Goal: Task Accomplishment & Management: Complete application form

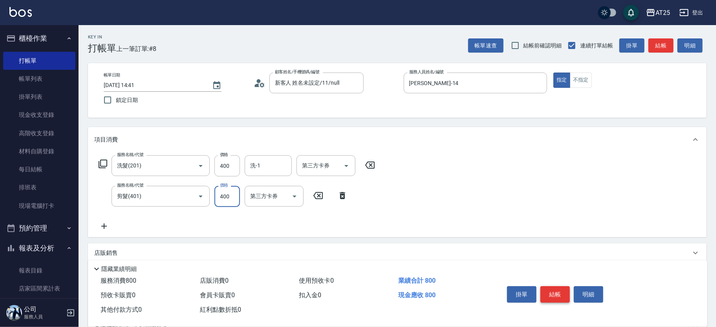
type input "400"
drag, startPoint x: 556, startPoint y: 295, endPoint x: 537, endPoint y: 290, distance: 19.0
click at [556, 295] on button "結帳" at bounding box center [554, 295] width 29 height 16
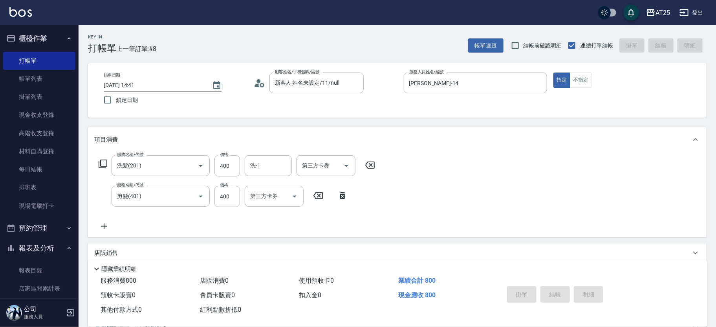
type input "[DATE] 17:44"
type input "0"
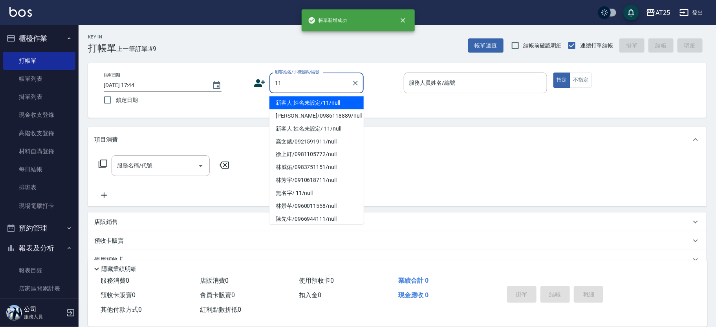
type input "新客人 姓名未設定/11/null"
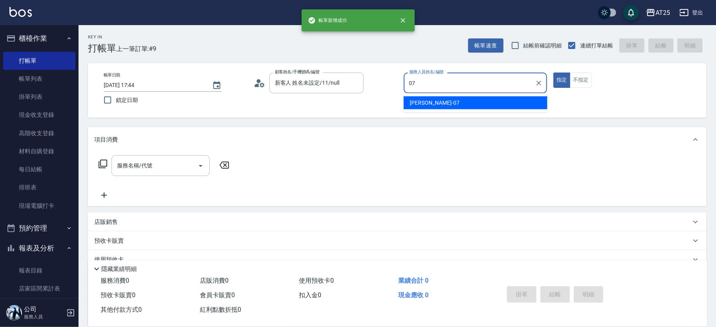
type input "[PERSON_NAME]-07"
type button "true"
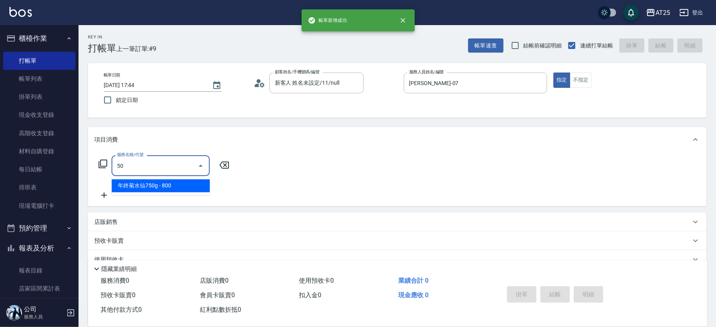
type input "501"
type input "100"
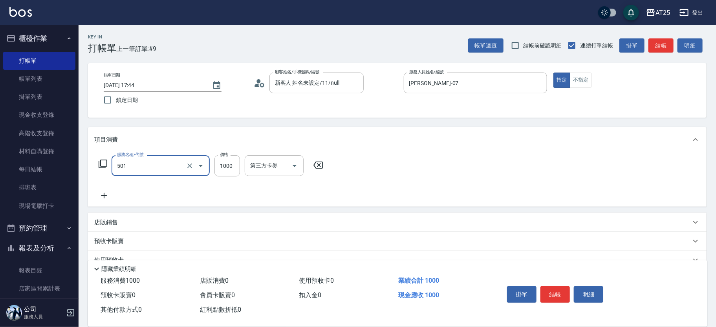
type input "染髮(501)"
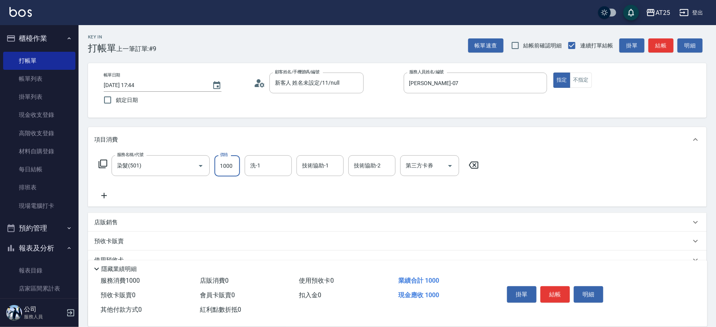
type input "0"
type input "16"
type input "10"
type input "168"
type input "160"
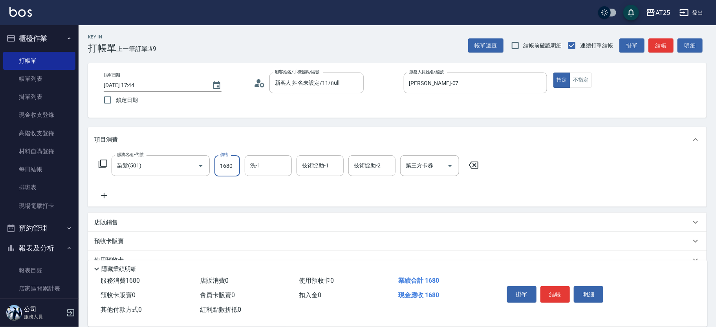
type input "1680"
type input "小u-77"
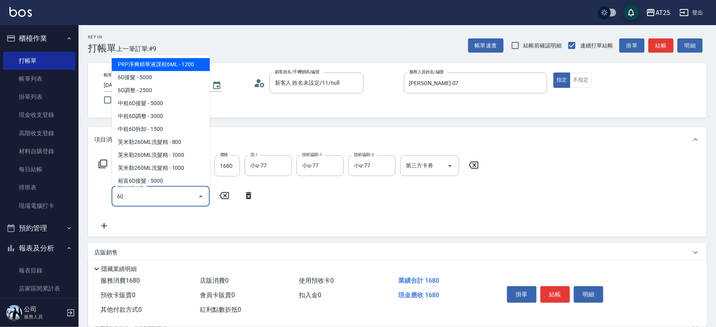
type input "601"
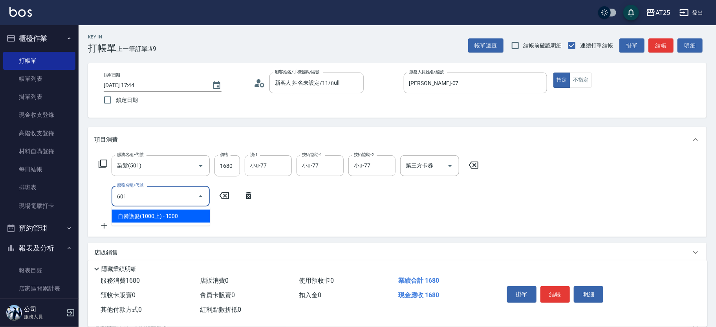
type input "260"
type input "自備護髮(1000上)(601)"
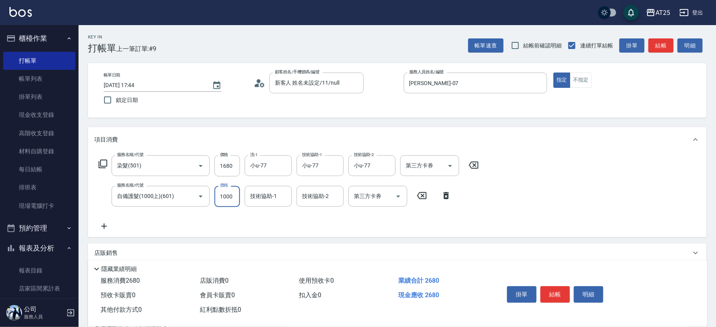
type input "1"
type input "160"
type input "18"
type input "180"
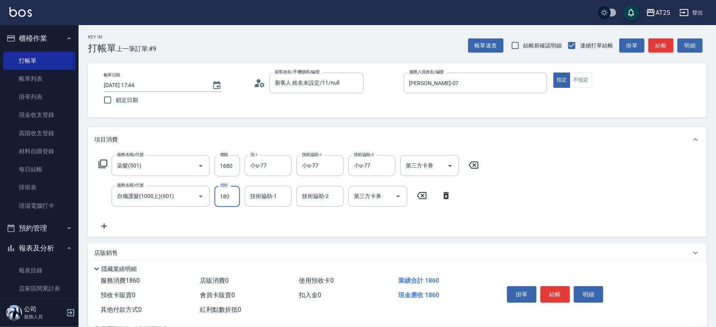
type input "340"
type input "1800"
type input "小u-77"
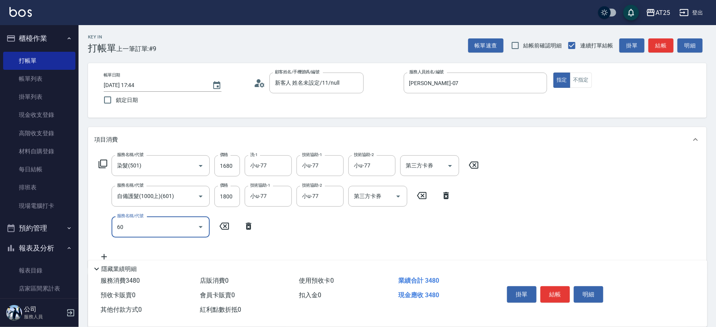
type input "601"
type input "440"
type input "自備護髮(1000上)(601)"
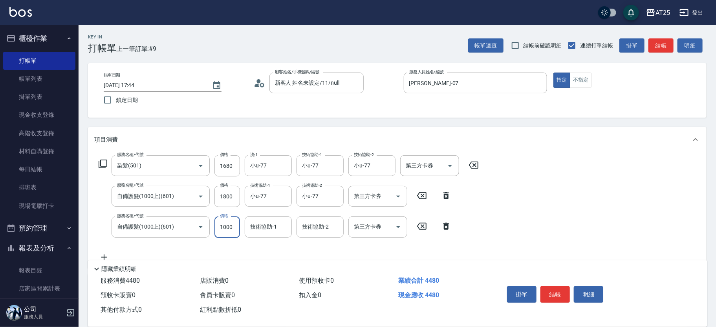
type input "340"
type input "0"
type input "小u-77"
click at [322, 231] on input "技術協助-2" at bounding box center [320, 227] width 40 height 14
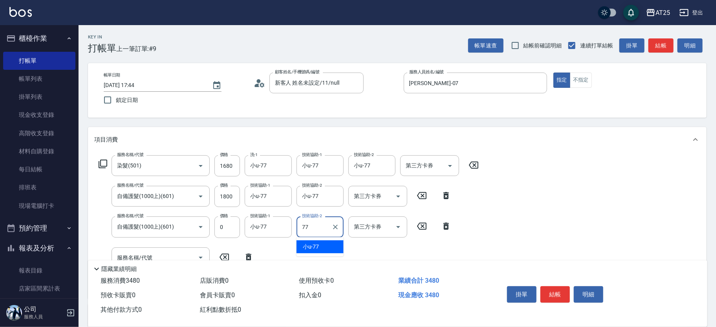
type input "小u-77"
click at [558, 292] on button "結帳" at bounding box center [554, 295] width 29 height 16
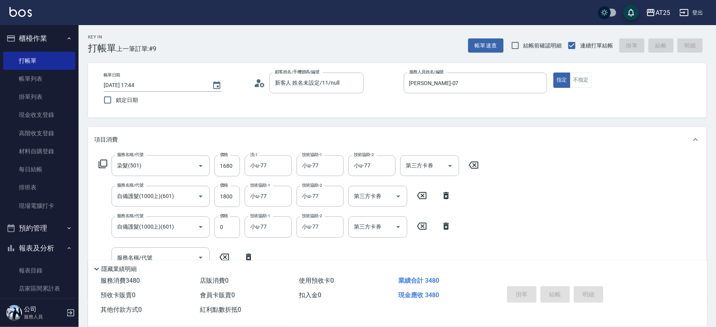
type input "0"
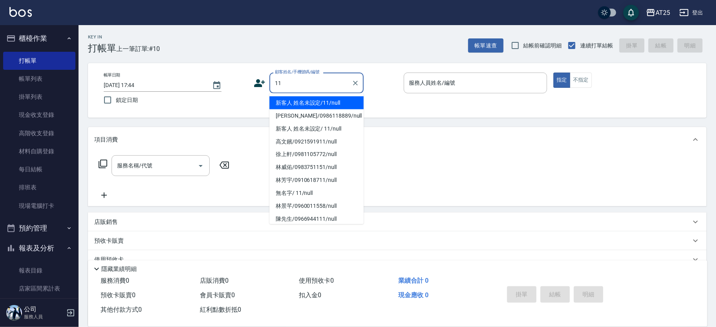
type input "新客人 姓名未設定/11/null"
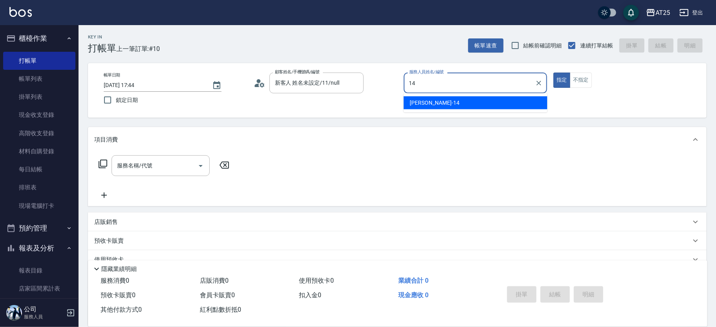
type input "[PERSON_NAME]-14"
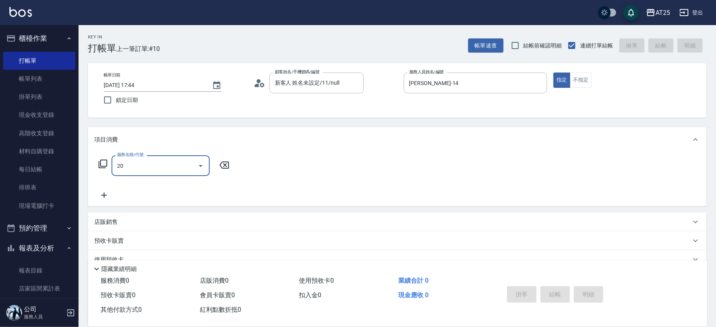
type input "201"
type input "30"
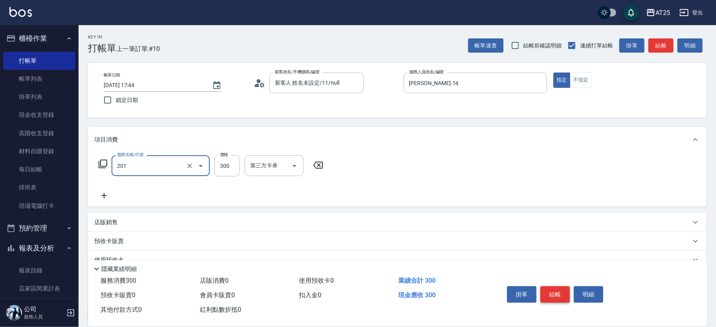
type input "洗髮(201)"
type input "0"
click at [230, 161] on input "40" at bounding box center [227, 165] width 26 height 21
type input "40"
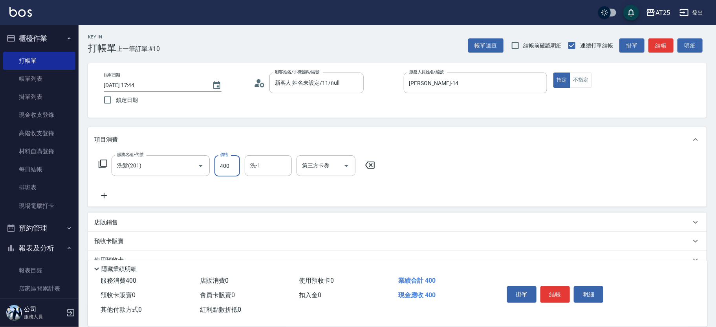
type input "400"
type input "[PERSON_NAME]-61"
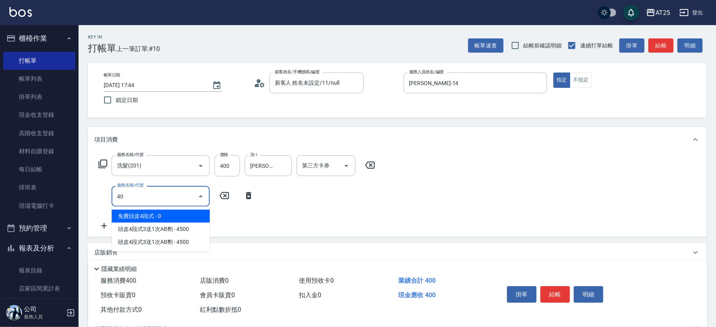
type input "401"
type input "70"
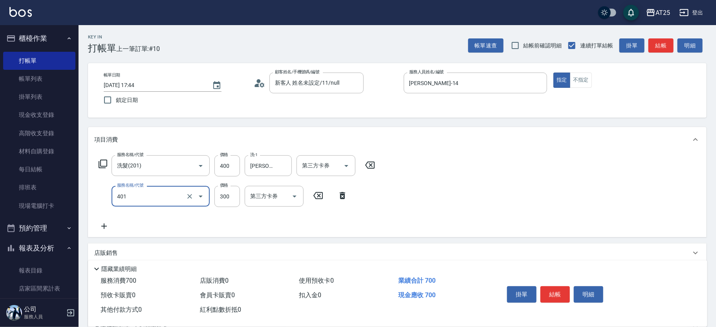
type input "剪髮(401)"
click at [554, 291] on button "結帳" at bounding box center [554, 295] width 29 height 16
type input "0"
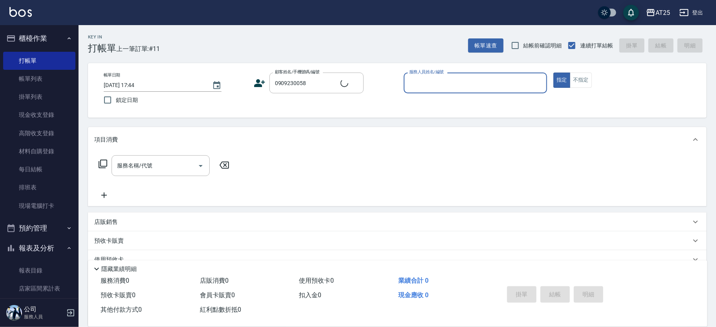
type input "[PERSON_NAME]于/0909230058/null"
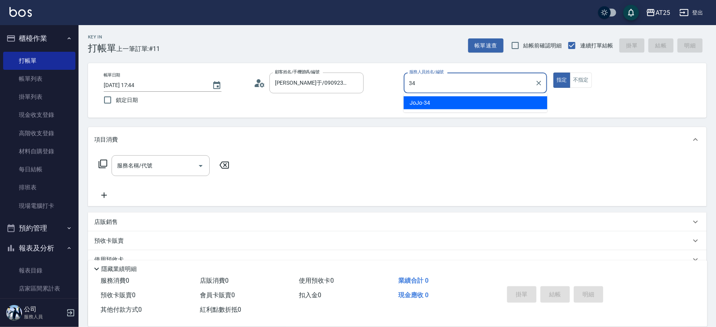
type input "JoJo-34"
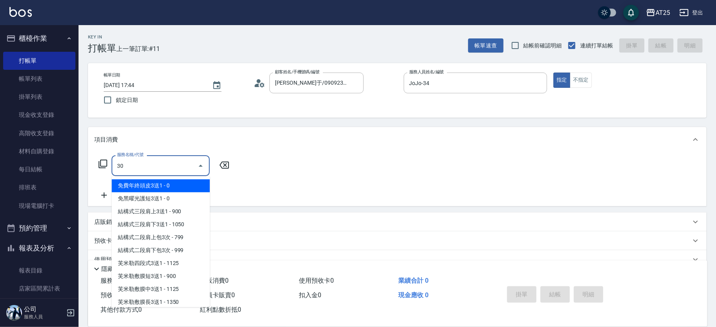
type input "301"
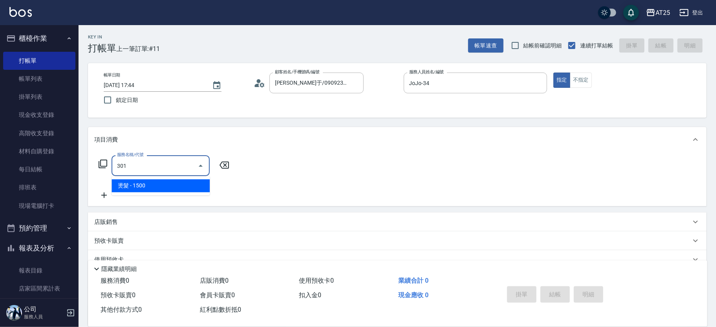
type input "150"
type input "燙髮(301)"
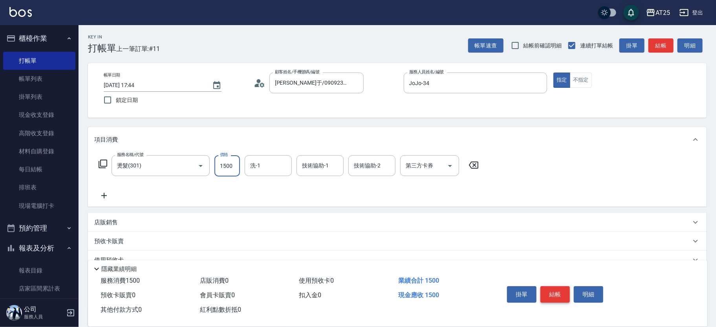
type input "0"
type input "38"
type input "30"
type input "380"
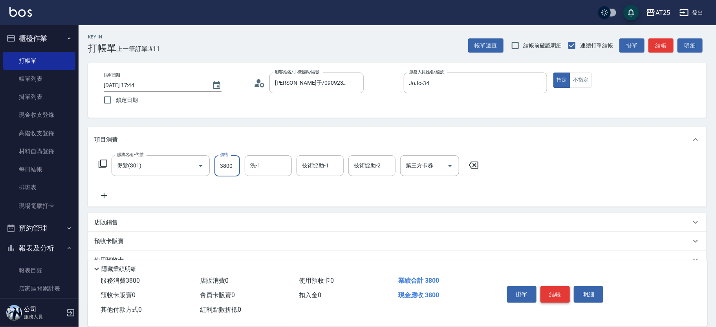
type input "3800"
type input "[PERSON_NAME]-61"
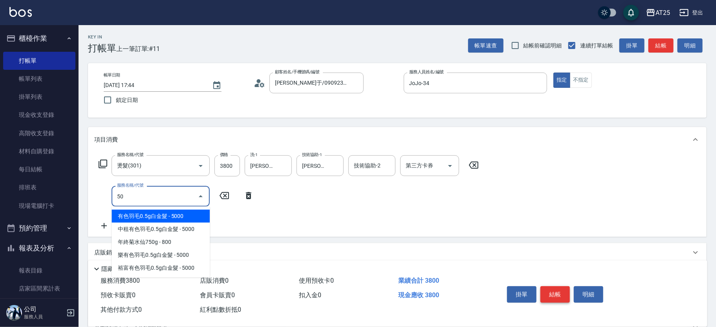
type input "501"
type input "480"
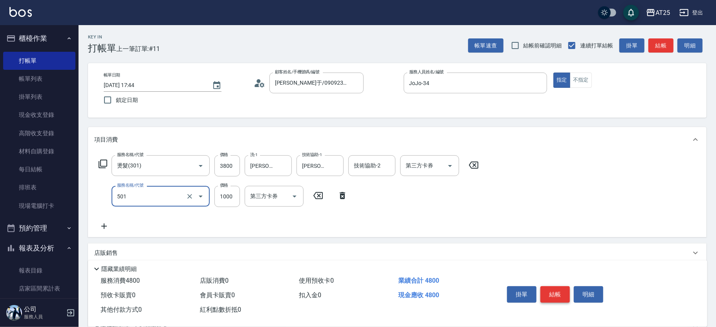
type input "染髮(501)"
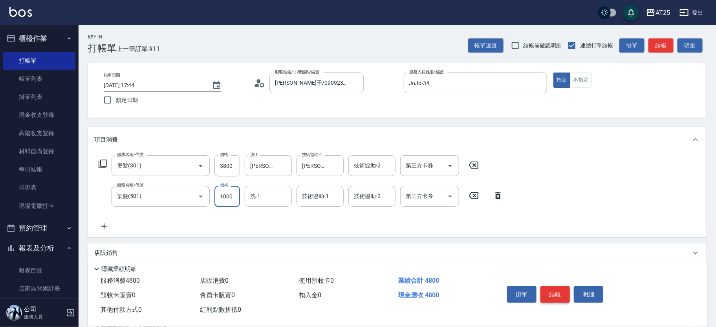
type input "380"
type input "0"
type input "[PERSON_NAME]-61"
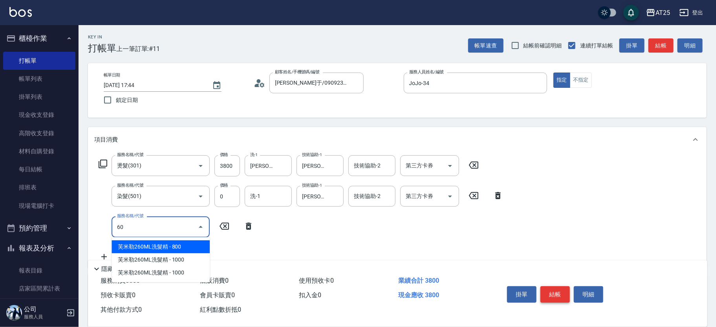
type input "601"
type input "480"
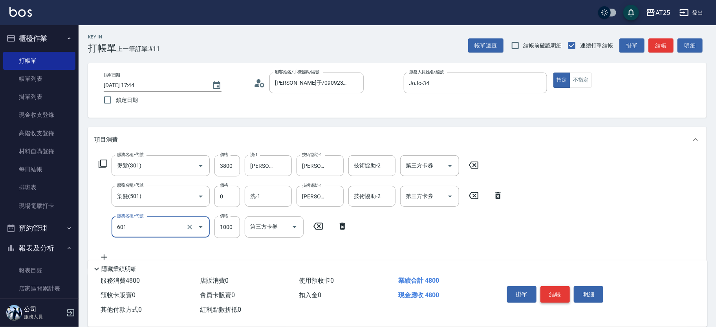
type input "自備護髮(1000上)(601)"
type input "380"
type input "20"
type input "400"
type input "200"
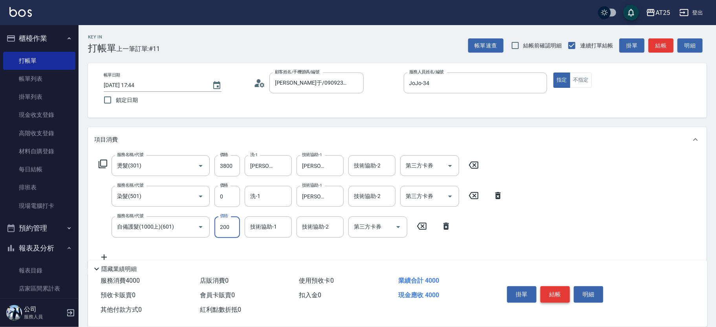
type input "580"
type input "2000"
type input "[PERSON_NAME]-61"
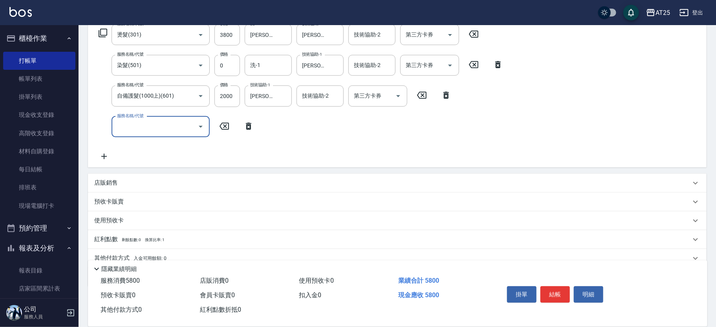
click at [102, 186] on p "店販銷售" at bounding box center [106, 183] width 24 height 8
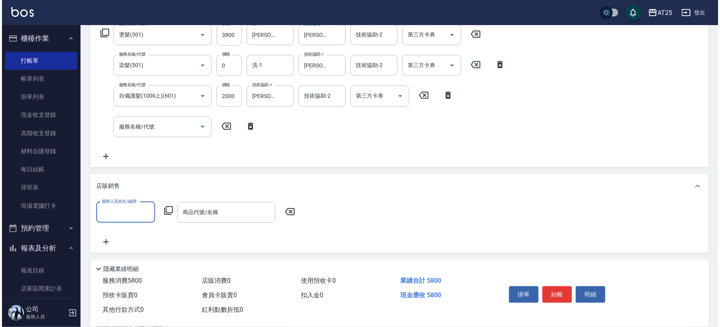
scroll to position [0, 0]
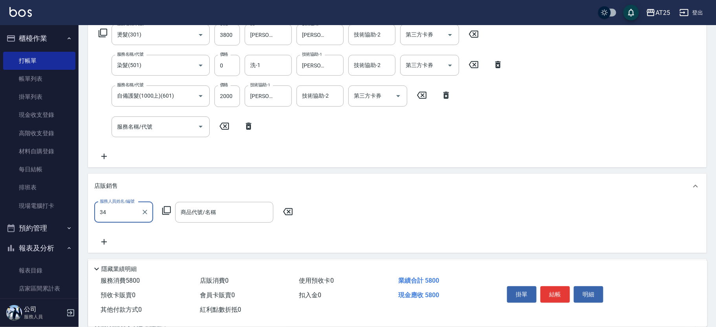
type input "JoJo-34"
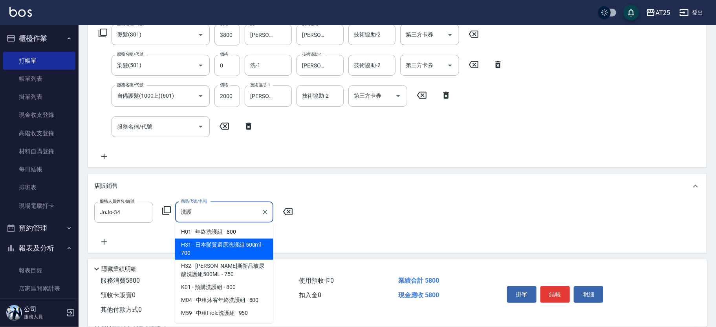
type input "喜"
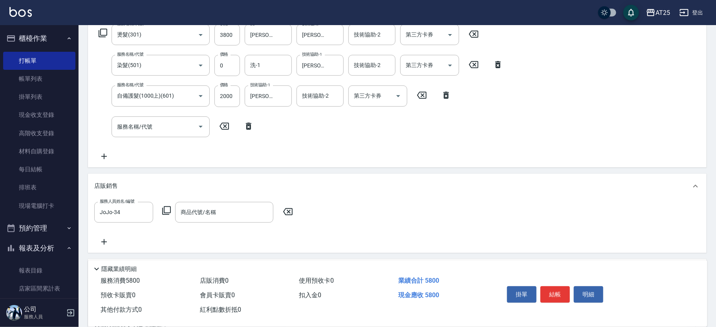
click at [162, 211] on icon at bounding box center [166, 210] width 9 height 9
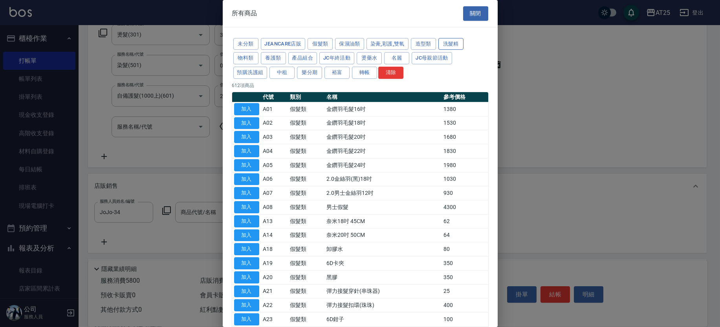
click at [452, 44] on button "洗髮精" at bounding box center [450, 44] width 25 height 12
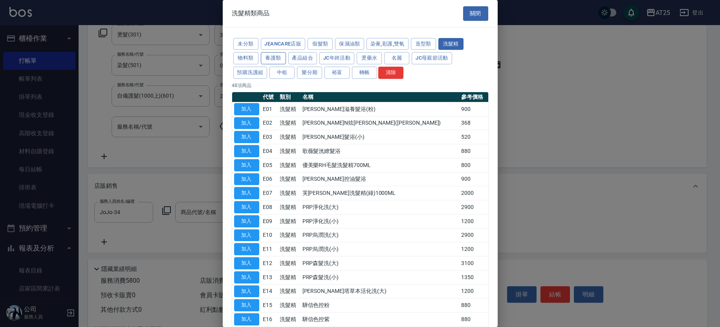
click at [272, 57] on button "養護類" at bounding box center [273, 58] width 25 height 12
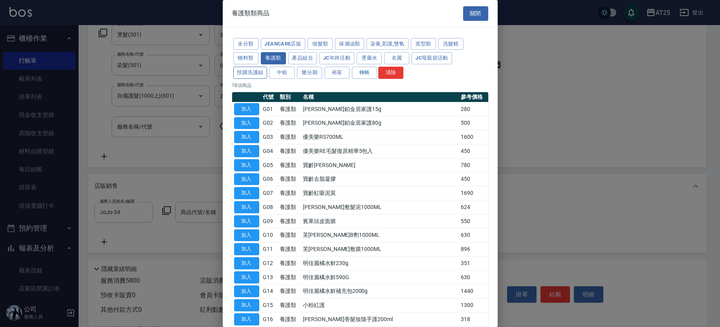
click at [259, 73] on button "預購洗護組" at bounding box center [250, 73] width 34 height 12
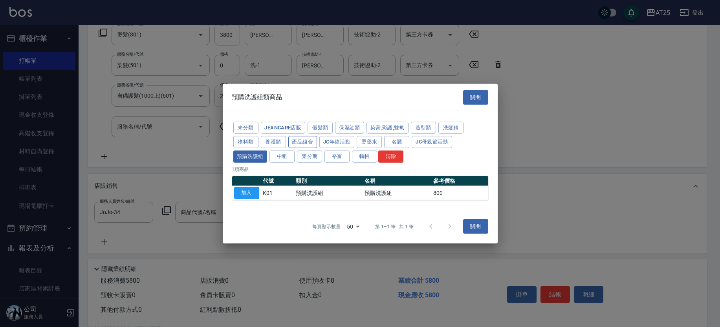
click at [297, 142] on button "產品組合" at bounding box center [302, 142] width 29 height 12
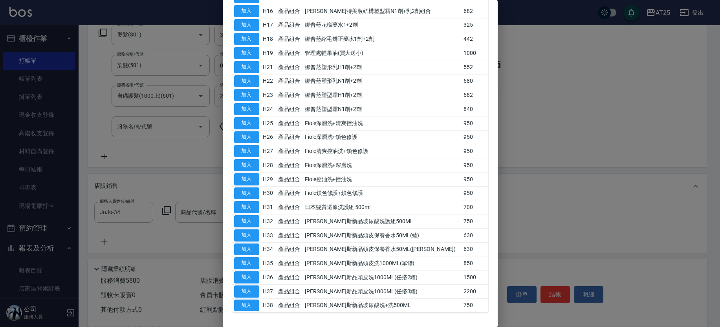
scroll to position [209, 0]
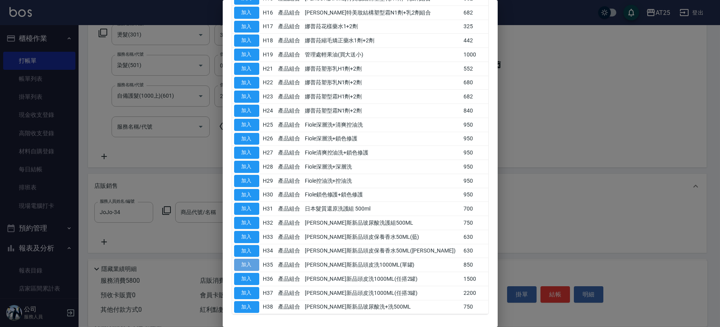
click at [248, 266] on button "加入" at bounding box center [246, 265] width 25 height 12
type input "[PERSON_NAME]斯新品頭皮洗1000ML(單罐)"
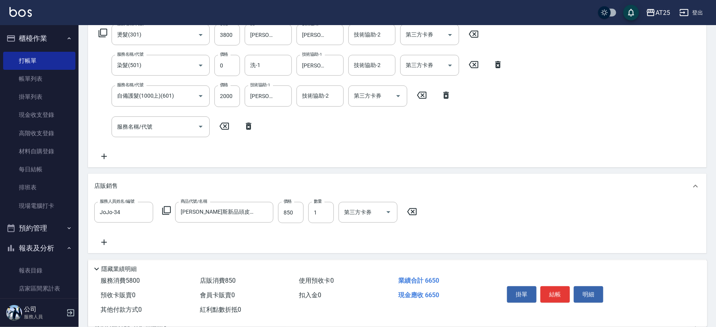
click at [165, 208] on icon at bounding box center [166, 210] width 9 height 9
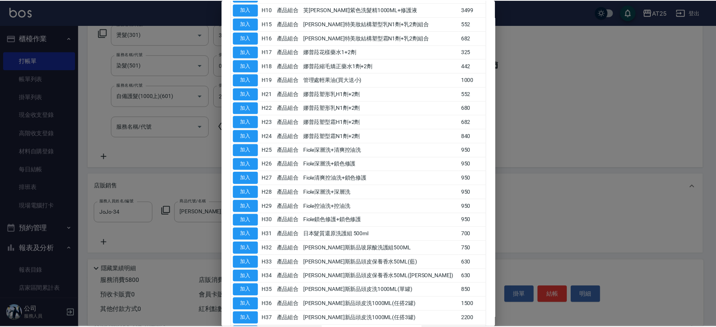
scroll to position [184, 0]
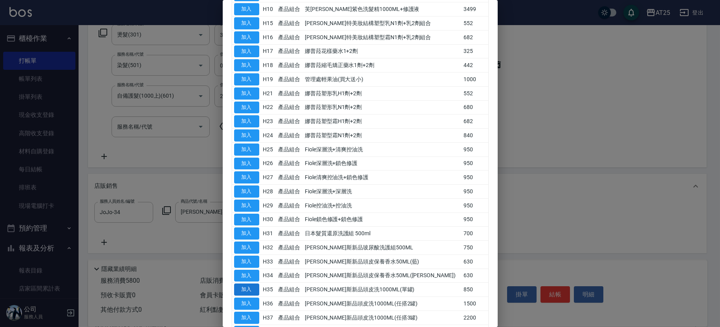
click at [248, 285] on button "加入" at bounding box center [246, 290] width 25 height 12
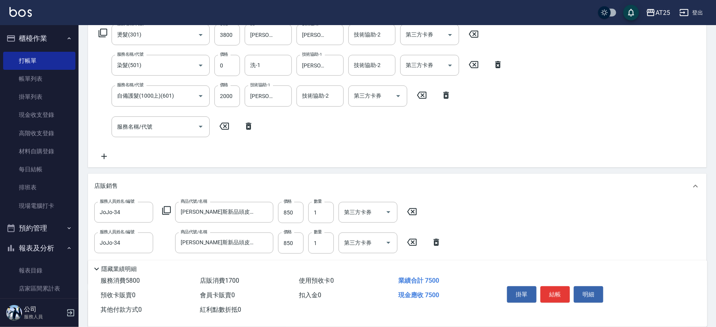
click at [438, 241] on icon at bounding box center [436, 242] width 20 height 9
type input "660"
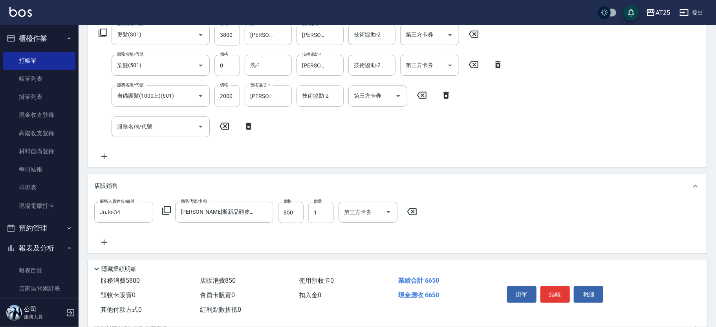
click at [323, 215] on input "1" at bounding box center [321, 212] width 26 height 21
type input "4"
type input "920"
type input "4"
click at [284, 210] on input "850" at bounding box center [291, 212] width 26 height 21
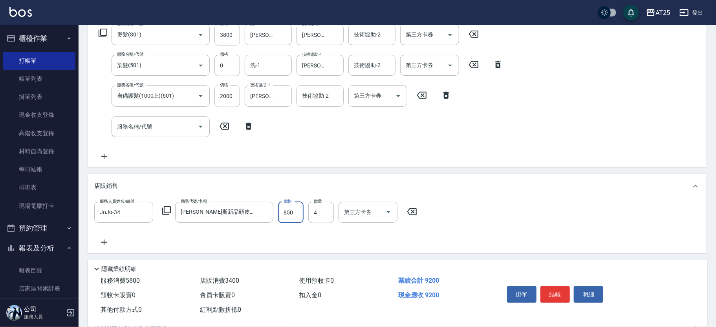
type input "580"
type input "22"
type input "670"
type input "226"
type input "1480"
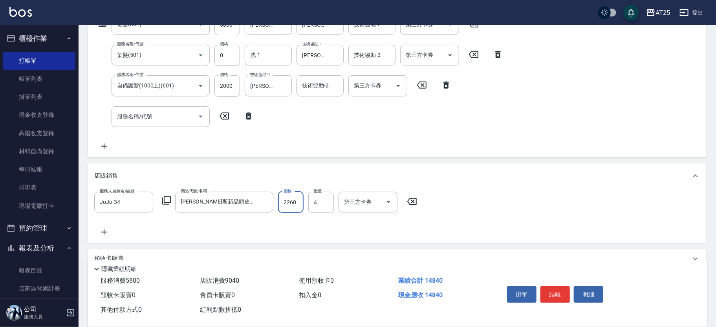
scroll to position [163, 0]
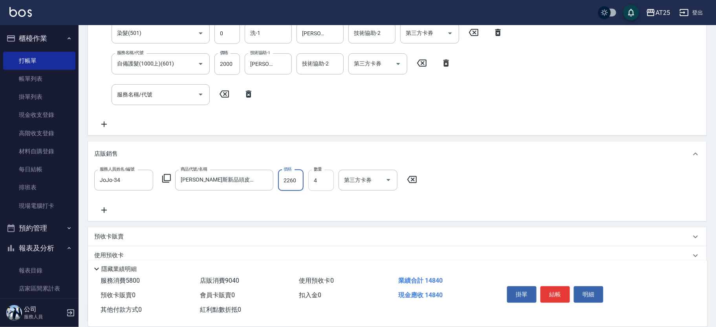
type input "2260"
click at [323, 184] on input "4" at bounding box center [321, 180] width 26 height 21
click at [296, 175] on input "2260" at bounding box center [291, 180] width 26 height 21
type input "580"
type input "5"
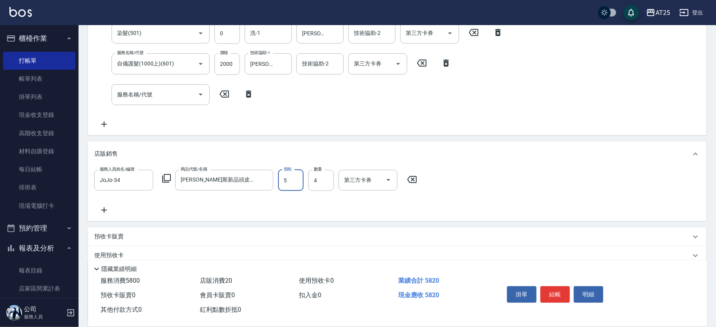
type input "600"
type input "565"
type input "800"
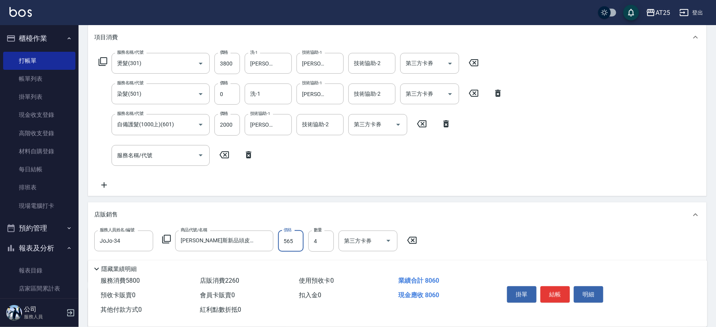
scroll to position [139, 0]
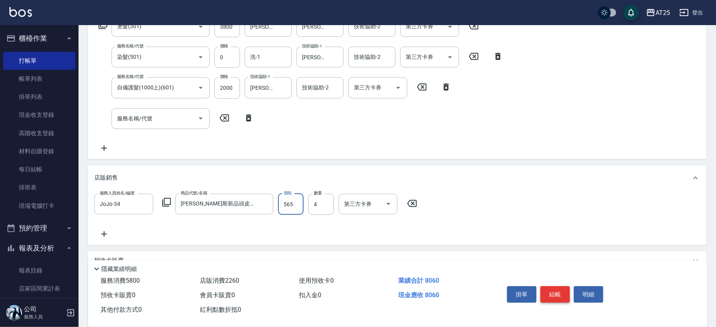
type input "565"
click at [556, 292] on button "結帳" at bounding box center [554, 295] width 29 height 16
type input "[DATE] 17:48"
type input "0"
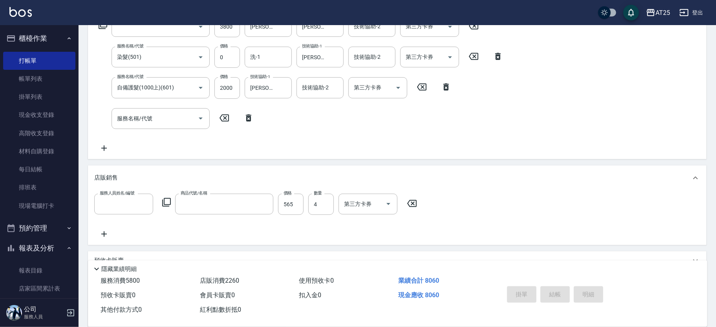
scroll to position [0, 0]
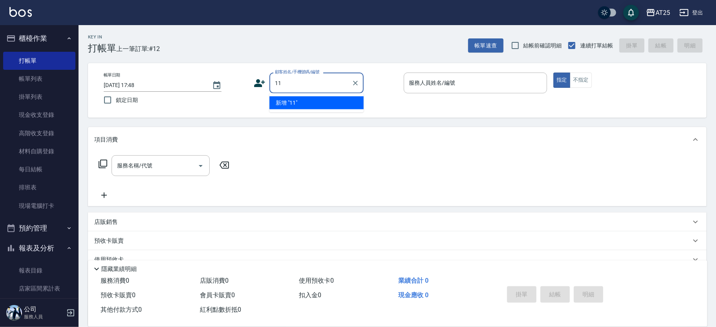
type input "11"
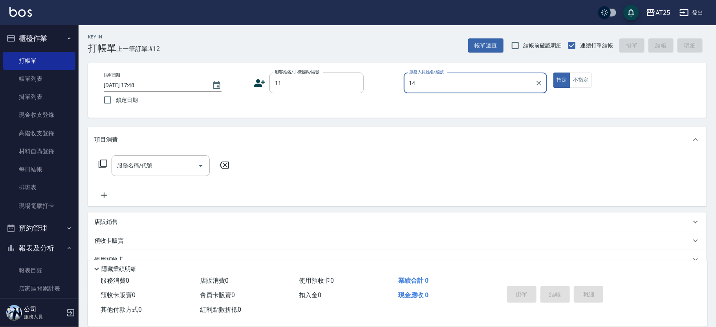
type input "[PERSON_NAME]-14"
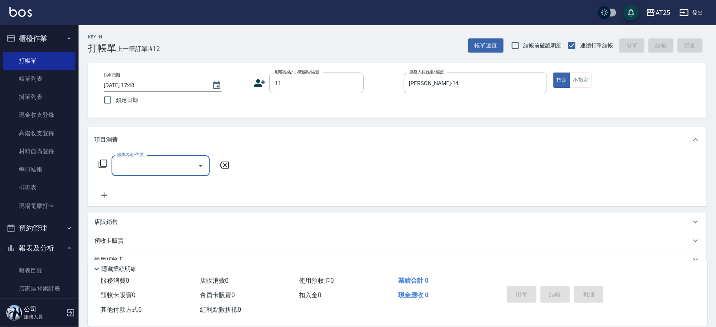
type input "新客人 姓名未設定/11/null"
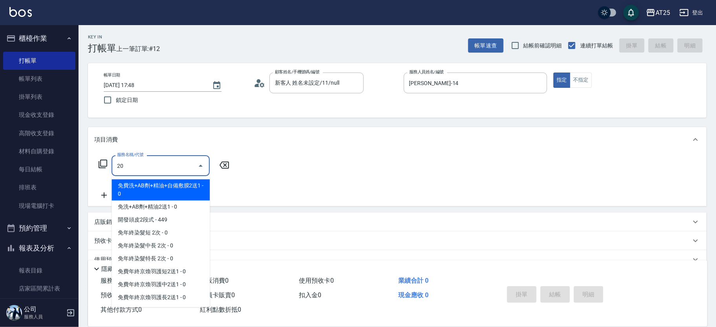
type input "201"
type input "30"
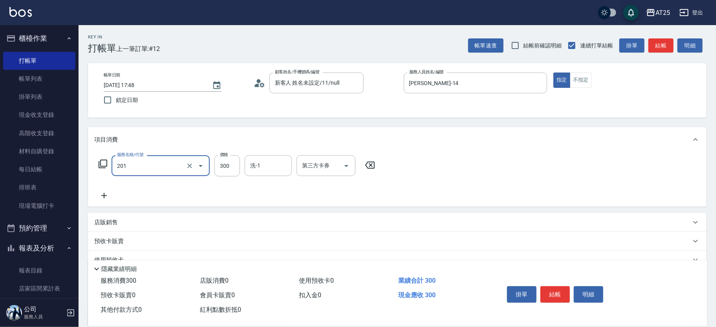
type input "洗髮(201)"
type input "0"
type input "40"
type input "400"
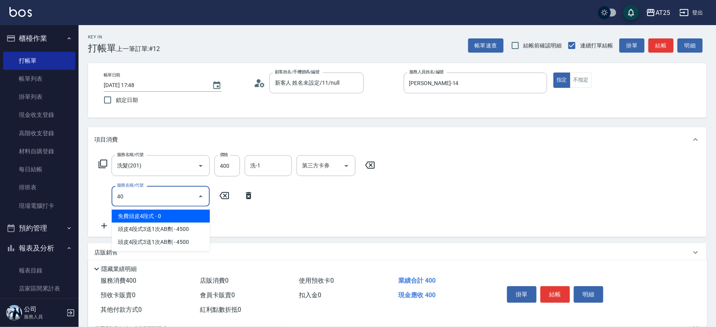
type input "401"
type input "70"
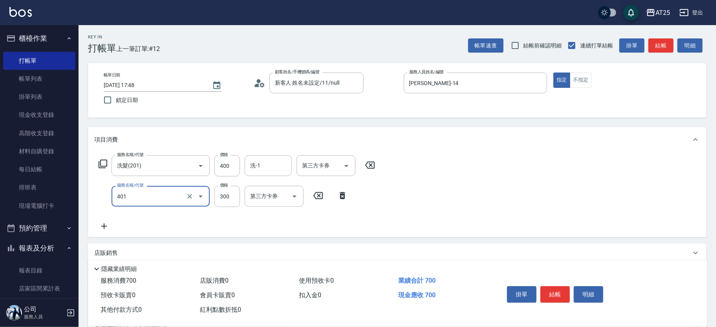
type input "剪髮(401)"
type input "40"
type input "80"
type input "400"
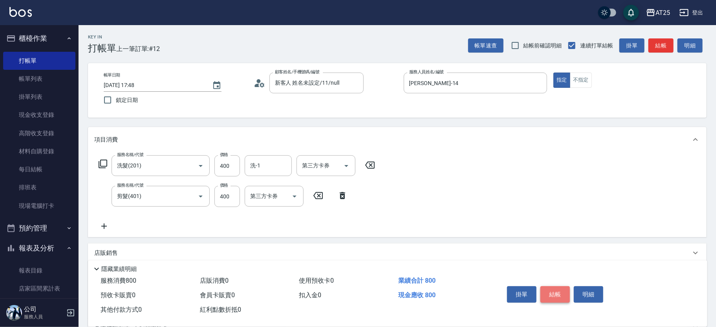
click at [564, 290] on button "結帳" at bounding box center [554, 295] width 29 height 16
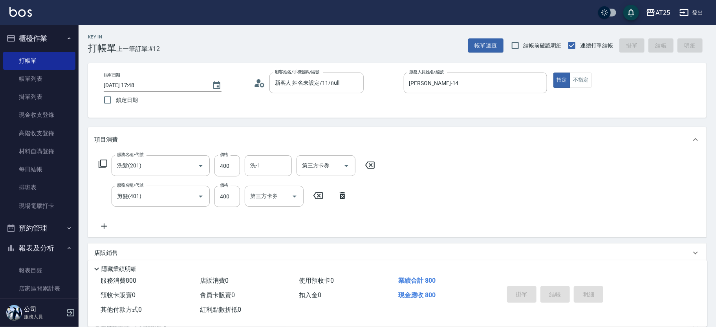
type input "0"
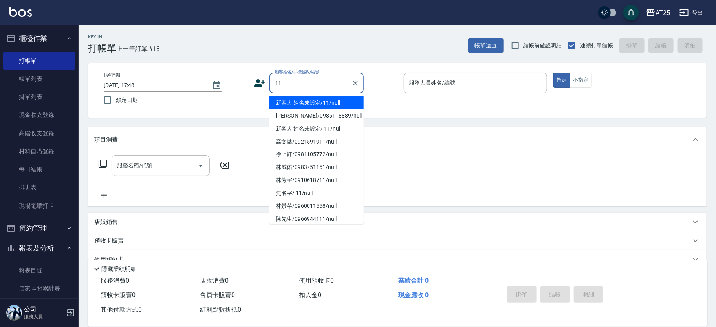
type input "11"
type input "2"
type input "新客人 姓名未設定/11/null"
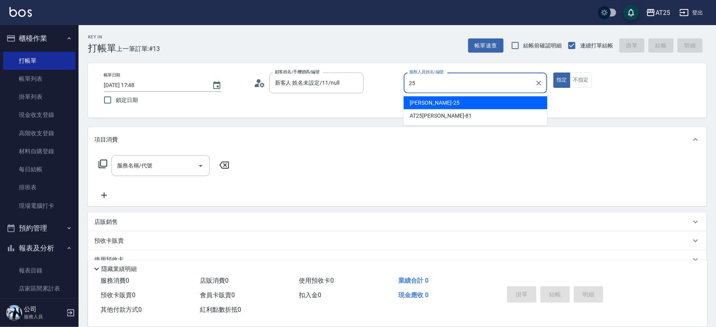
type input "Evan-25"
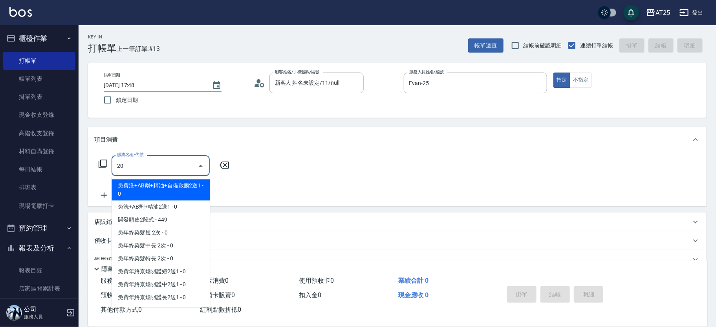
type input "201"
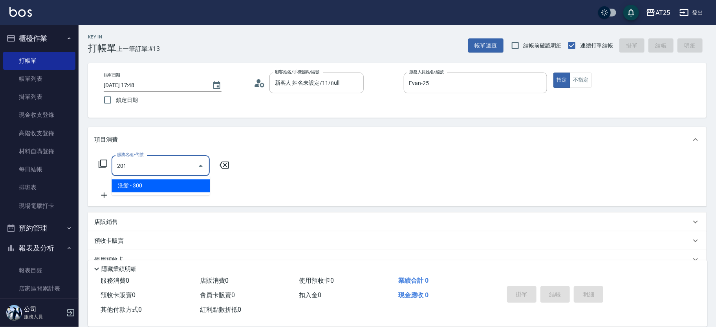
type input "30"
type input "洗髮(201)"
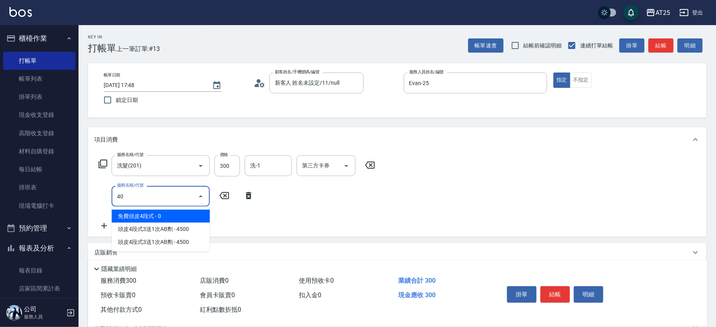
type input "401"
type input "60"
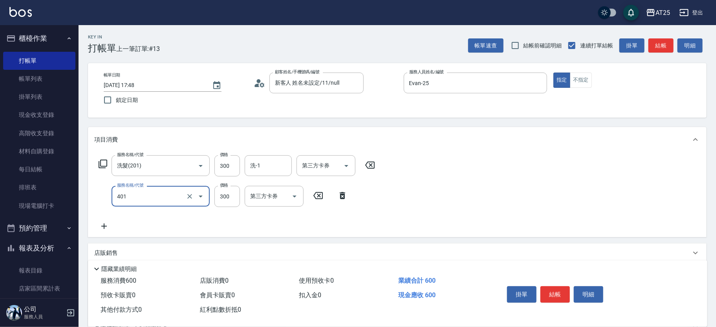
type input "剪髮(401)"
click at [552, 292] on button "結帳" at bounding box center [554, 295] width 29 height 16
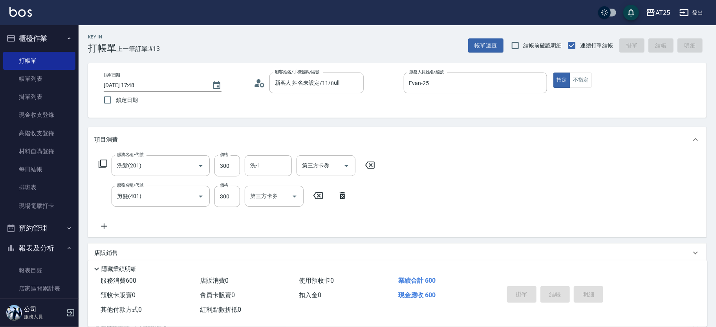
type input "[DATE] 17:49"
type input "0"
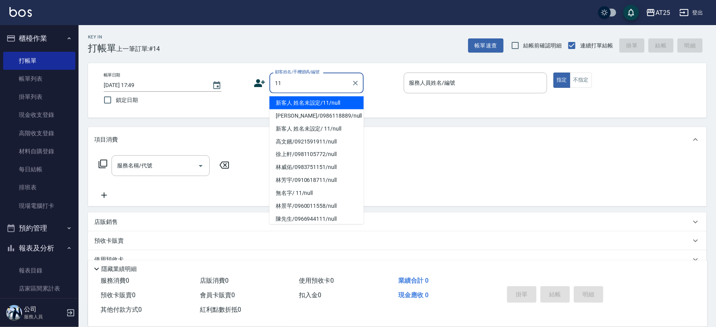
type input "新客人 姓名未設定/11/null"
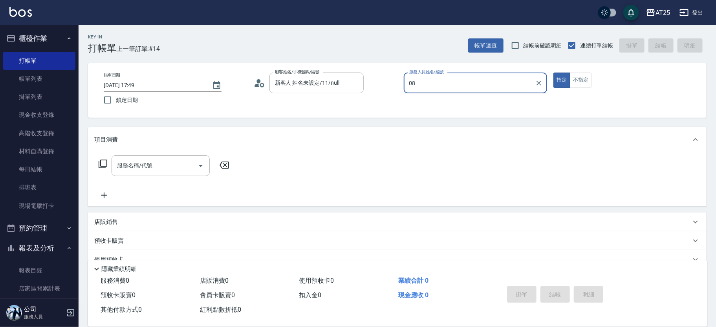
type input "[PERSON_NAME]-08"
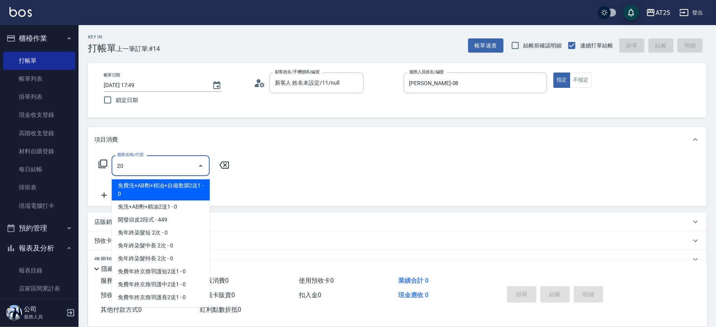
type input "201"
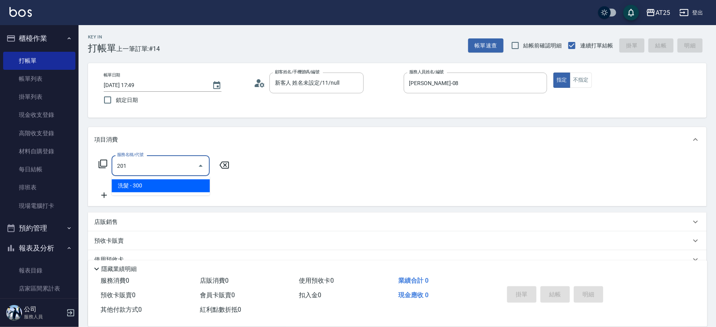
type input "30"
type input "洗髮(201)"
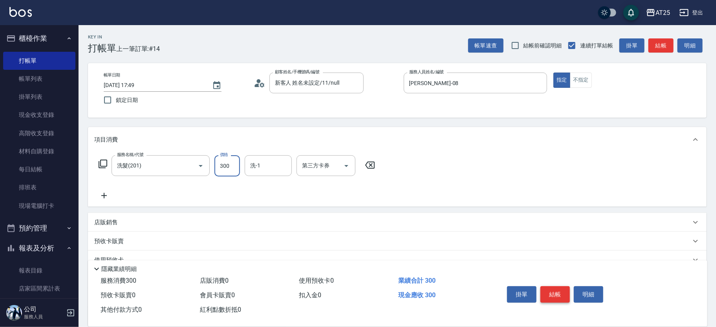
type input "0"
type input "20"
type input "200"
type input "[PERSON_NAME]-61"
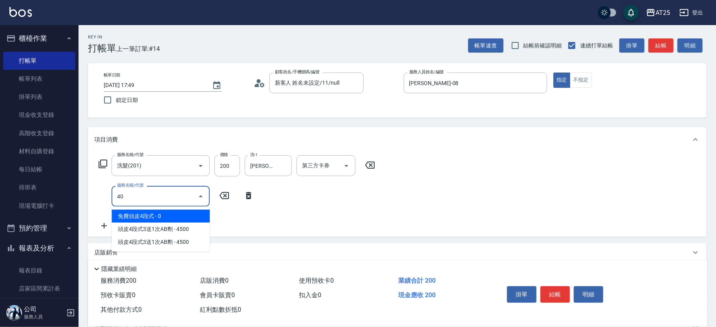
type input "401"
type input "50"
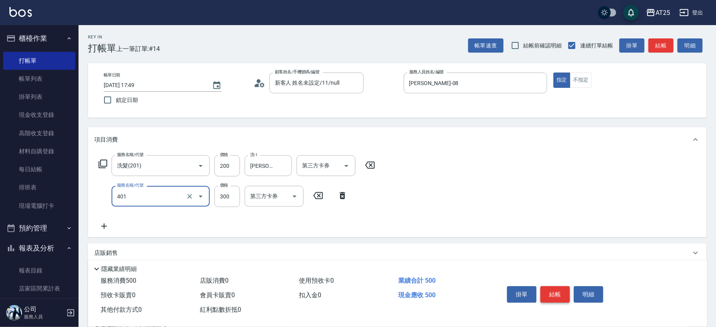
type input "剪髮(401)"
click at [556, 294] on button "結帳" at bounding box center [554, 295] width 29 height 16
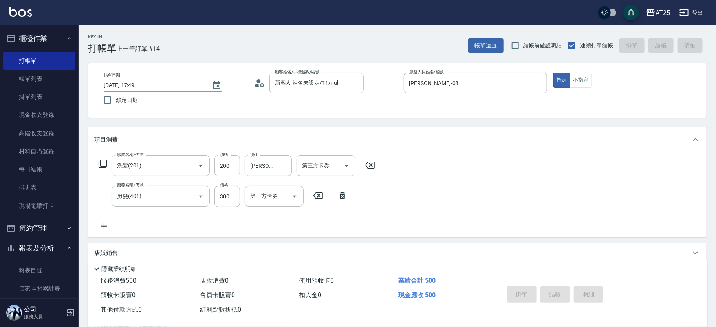
type input "0"
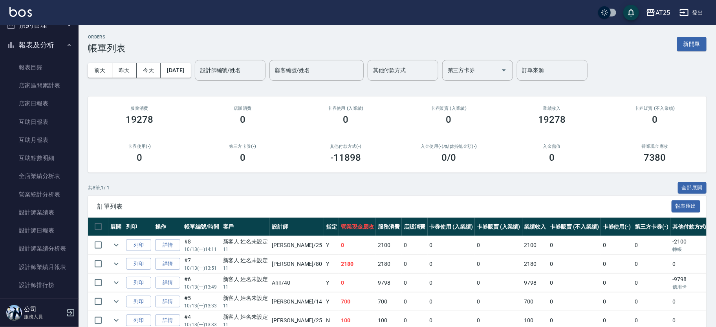
scroll to position [236, 0]
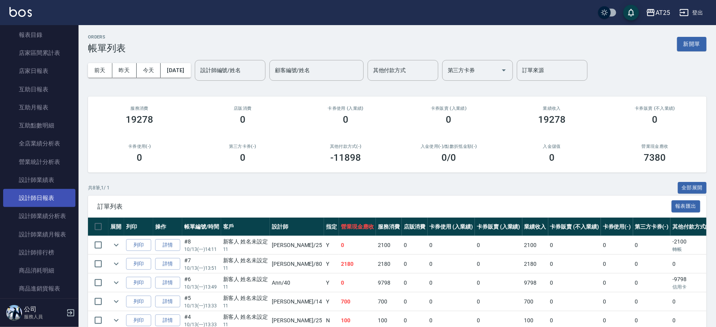
click at [49, 195] on link "設計師日報表" at bounding box center [39, 198] width 72 height 18
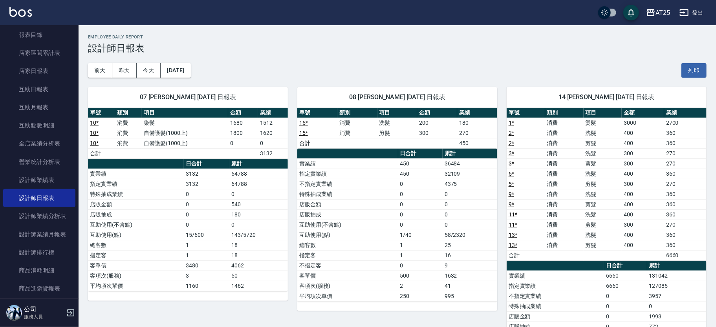
click at [512, 49] on h3 "設計師日報表" at bounding box center [397, 48] width 618 height 11
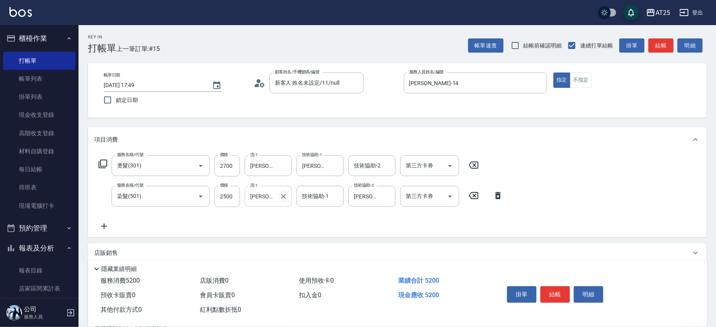
click at [284, 195] on icon "Clear" at bounding box center [283, 196] width 5 height 5
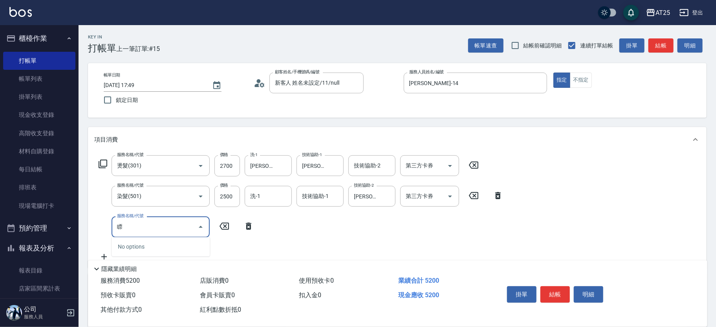
type input "漂"
type input "570"
type input "漂髮(502)"
type input "0"
type input "520"
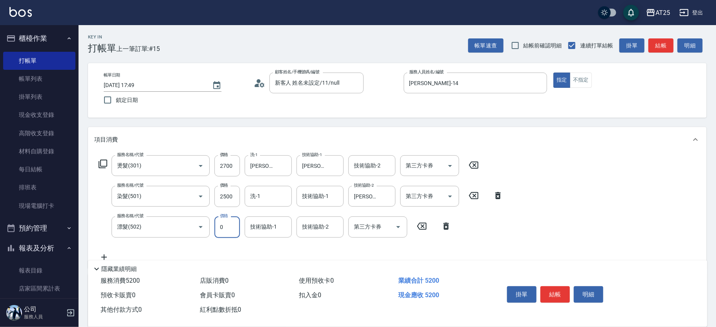
type input "0"
type input "[PERSON_NAME]-61"
click at [226, 224] on input "0" at bounding box center [227, 227] width 26 height 21
type input "50"
type input "570"
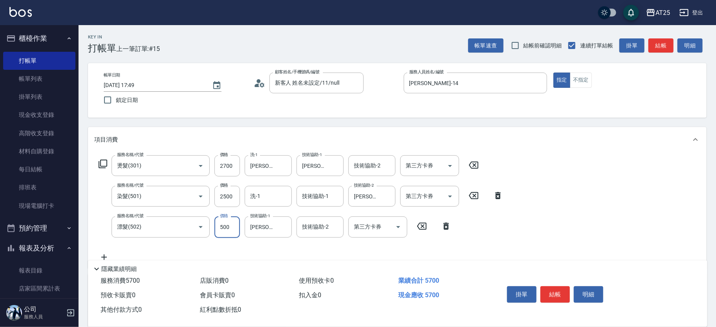
scroll to position [134, 0]
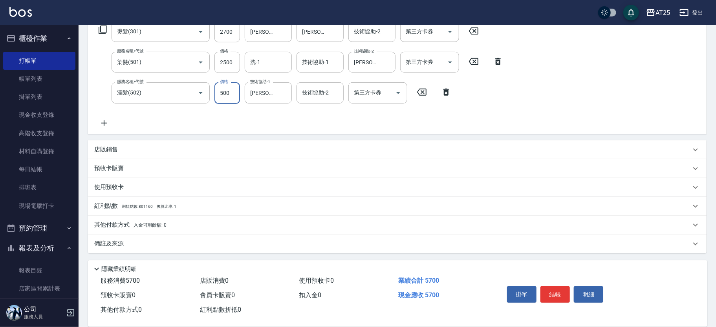
type input "500"
click at [106, 221] on p "其他付款方式 入金可用餘額: 0" at bounding box center [130, 225] width 72 height 9
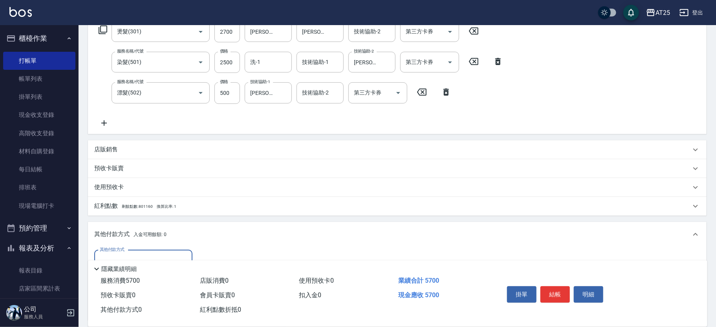
scroll to position [0, 0]
click at [129, 251] on div "其他付款方式" at bounding box center [143, 260] width 98 height 21
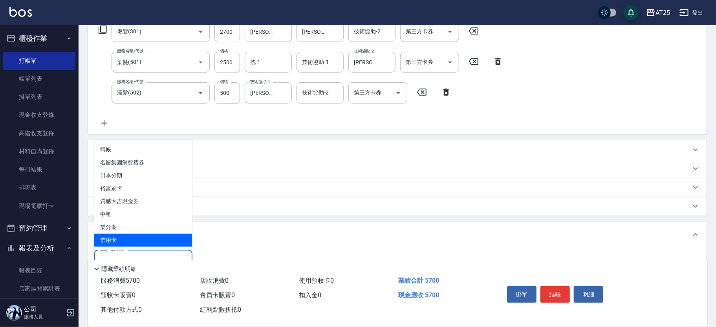
click at [131, 236] on span "信用卡" at bounding box center [143, 240] width 98 height 13
type input "信用卡"
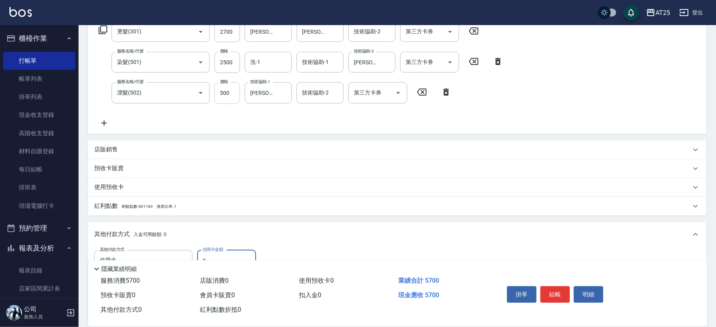
click at [231, 98] on input "500" at bounding box center [227, 92] width 26 height 21
type input "520"
type input "386"
type input "550"
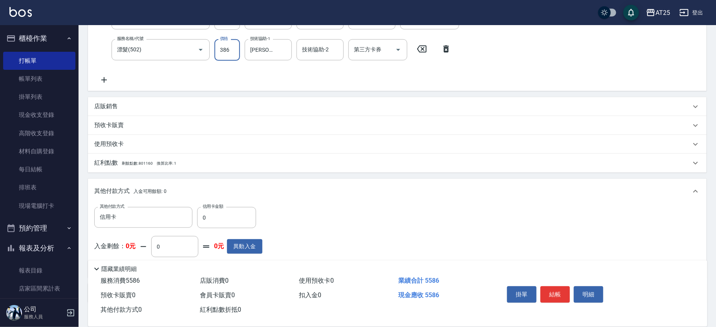
scroll to position [227, 0]
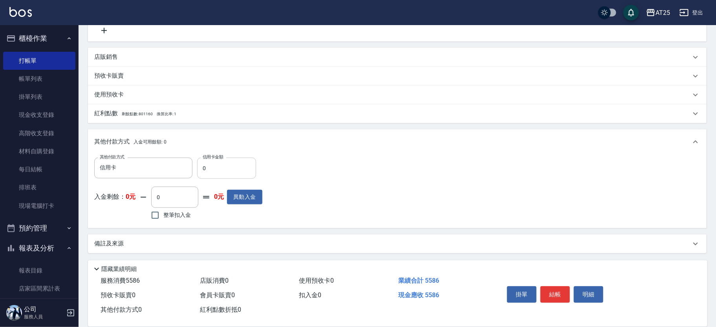
type input "386"
click at [216, 171] on input "0" at bounding box center [226, 168] width 59 height 21
type input "55"
type input "500"
type input "558"
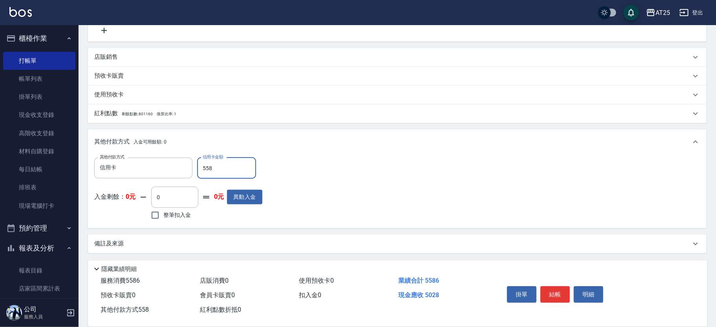
type input "0"
type input "5586"
click at [562, 296] on button "結帳" at bounding box center [554, 295] width 29 height 16
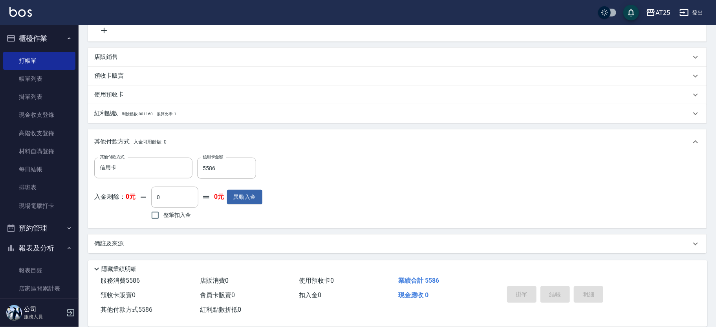
type input "2025/10/13 18:27"
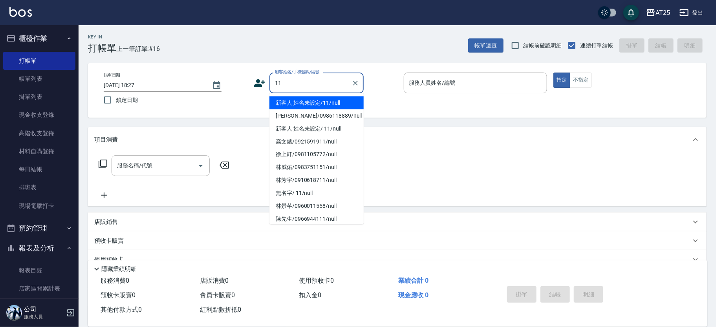
type input "新客人 姓名未設定/11/null"
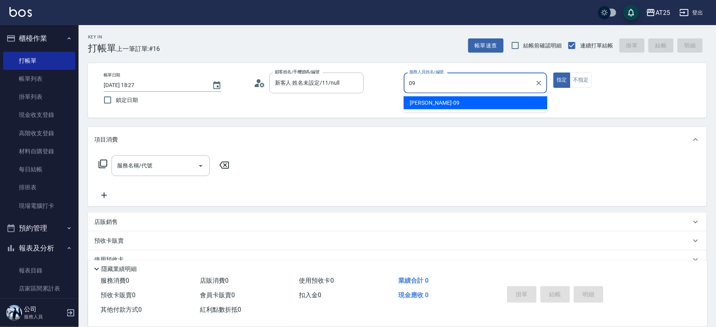
type input "Kevin-09"
type button "true"
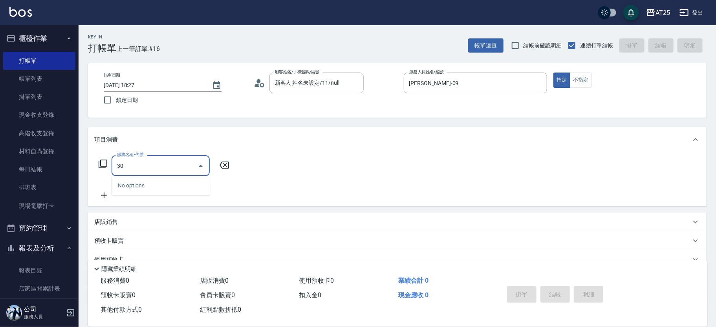
type input "301"
type input "150"
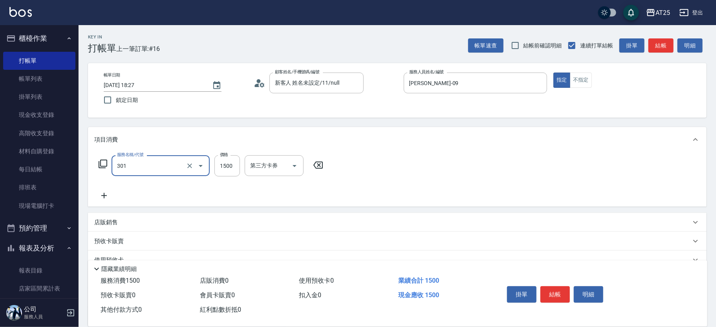
type input "燙髮(301)"
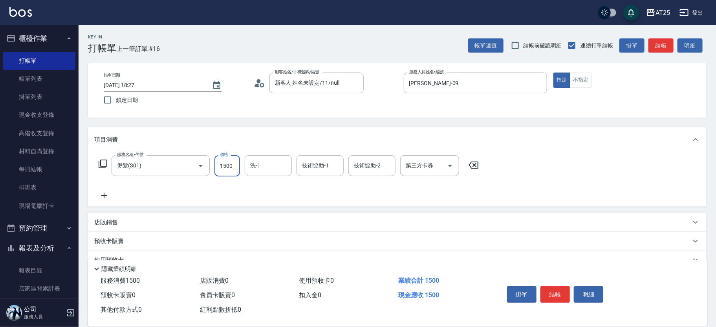
type input "0"
type input "11"
type input "10"
type input "119"
type input "110"
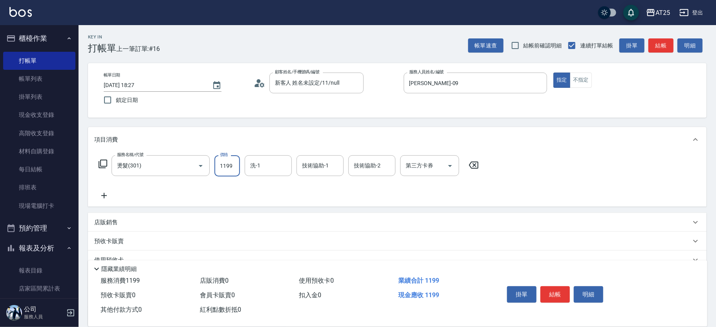
type input "1199"
type input "游惠心-68"
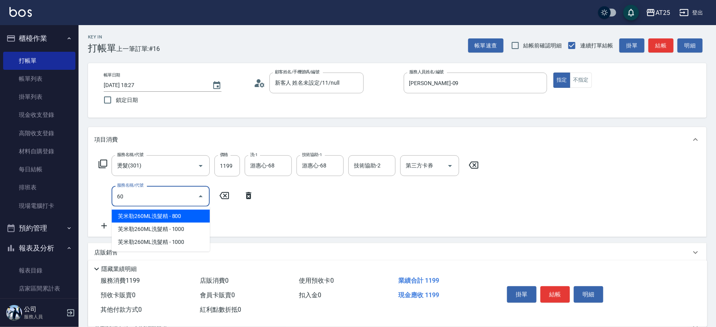
type input "601"
type input "210"
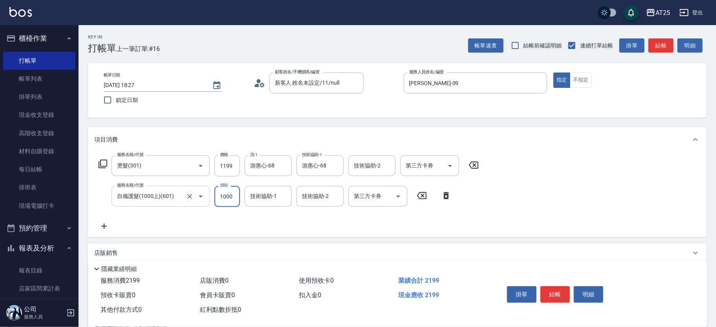
click at [188, 196] on icon "Clear" at bounding box center [189, 196] width 5 height 5
type input "自備護髮(1000上)(601)"
click at [188, 196] on icon "Clear" at bounding box center [189, 196] width 5 height 5
type input "5"
type input "110"
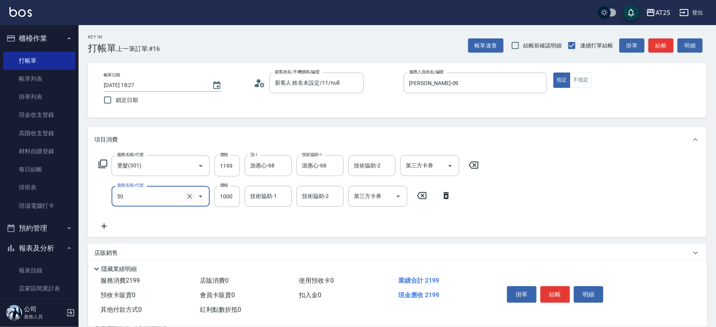
type input "501"
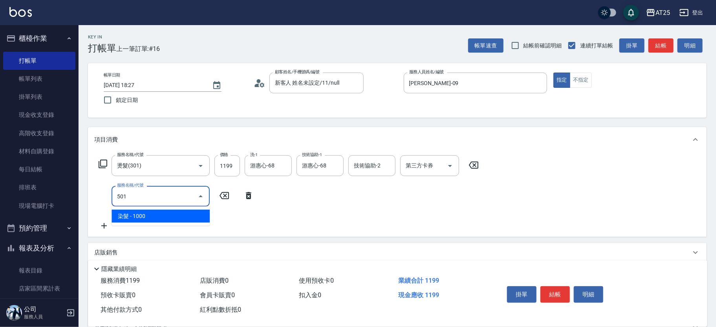
type input "210"
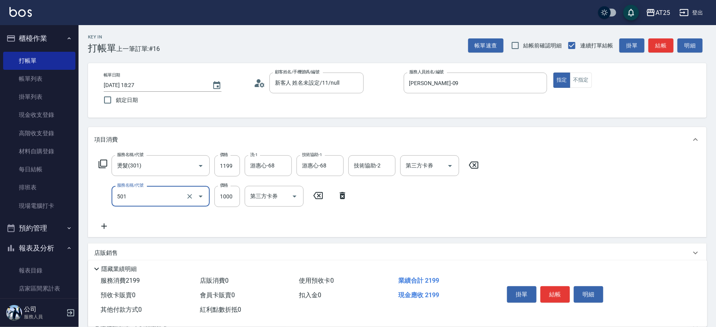
type input "染髮(501)"
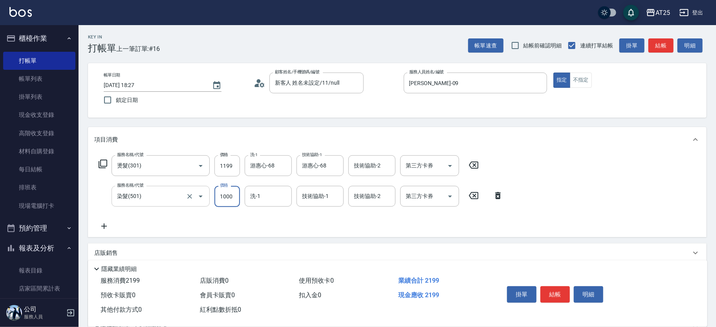
type input "120"
type input "50"
type input "160"
type input "500"
type input "610"
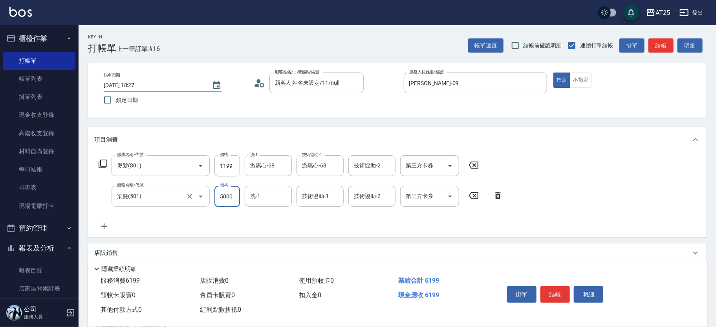
type input "5000"
click at [191, 195] on icon "Clear" at bounding box center [190, 197] width 8 height 8
type input "染髮(501)"
click at [191, 196] on icon "Clear" at bounding box center [190, 197] width 8 height 8
type input "60"
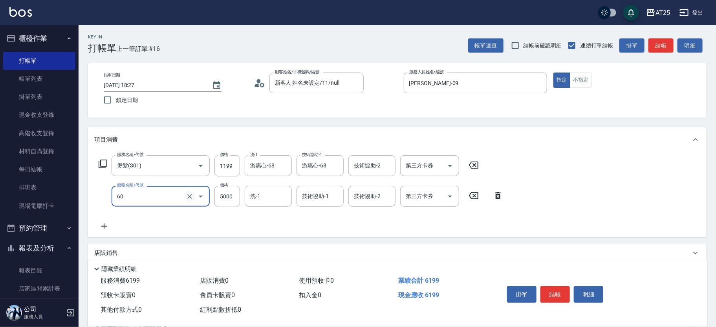
type input "110"
type input "601"
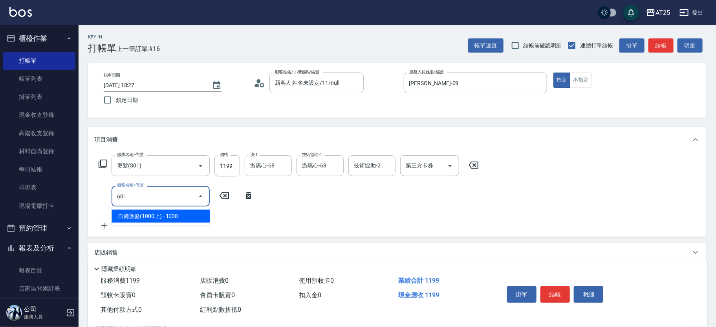
type input "210"
type input "自備護髮(1000上)(601)"
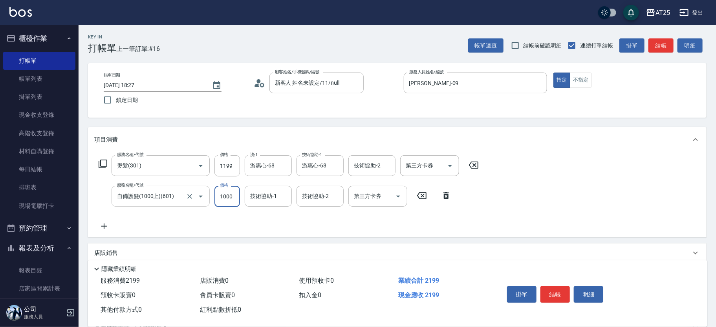
type input "120"
type input "50"
type input "160"
type input "500"
type input "610"
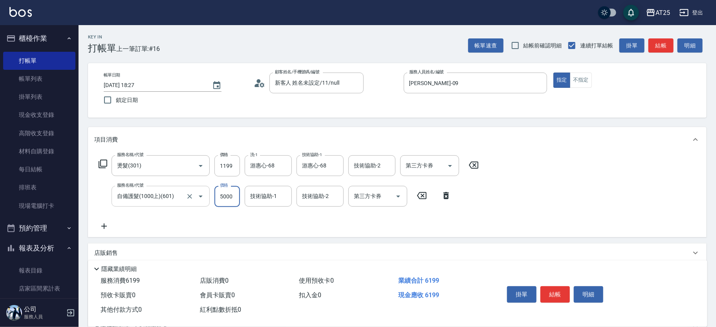
type input "5000"
type input "游惠心-68"
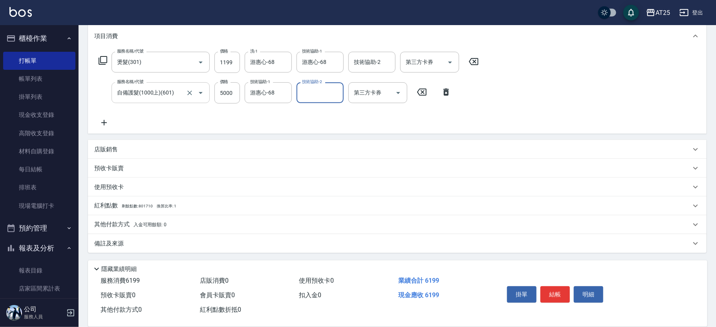
click at [110, 227] on p "其他付款方式 入金可用餘額: 0" at bounding box center [130, 225] width 72 height 9
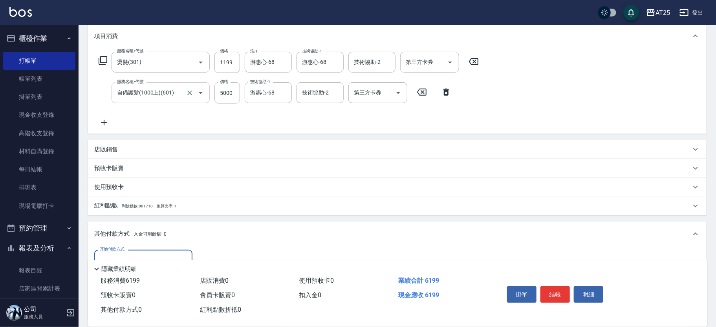
scroll to position [0, 0]
click at [132, 252] on div "其他付款方式" at bounding box center [143, 260] width 98 height 21
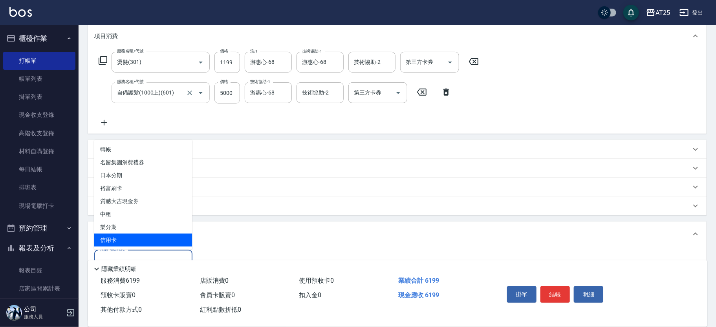
click at [128, 240] on span "信用卡" at bounding box center [143, 240] width 98 height 13
type input "信用卡"
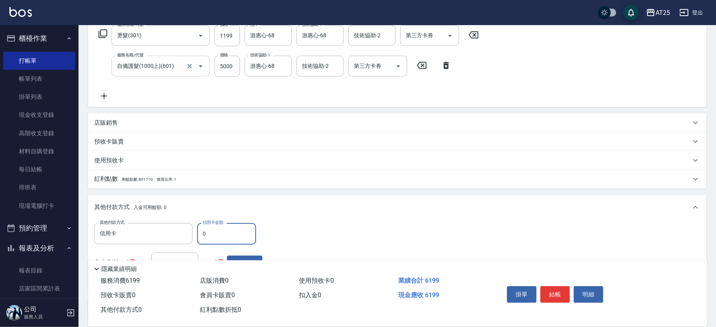
scroll to position [140, 0]
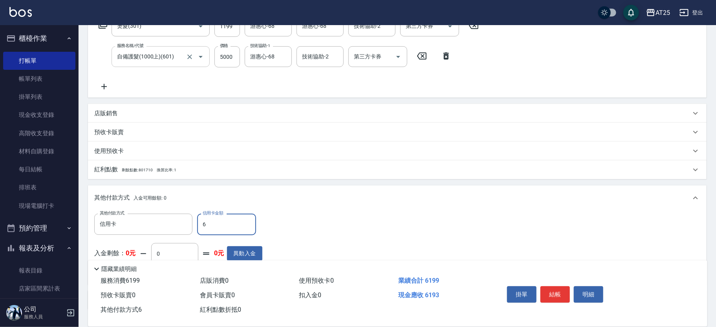
type input "61"
type input "550"
type input "619"
type input "0"
type input "6199"
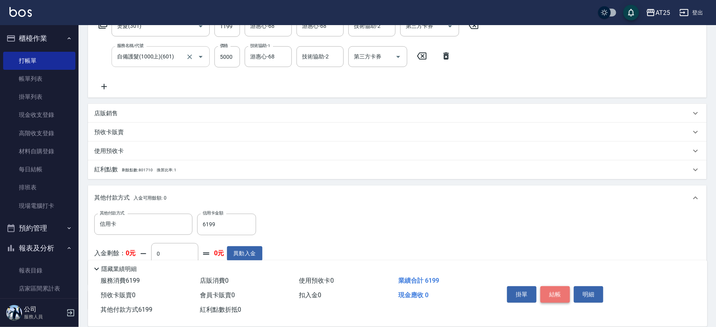
click at [547, 296] on button "結帳" at bounding box center [554, 295] width 29 height 16
type input "2025/10/13 18:36"
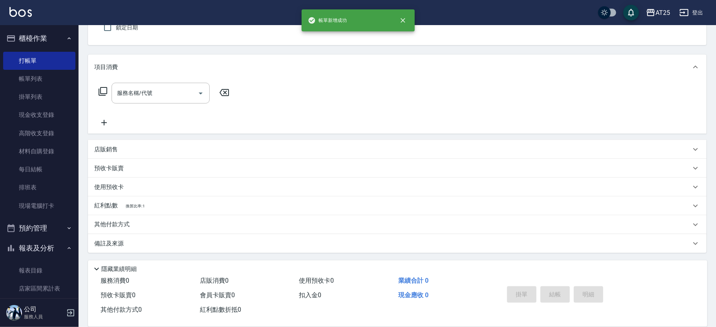
scroll to position [0, 0]
